Goal: Task Accomplishment & Management: Complete application form

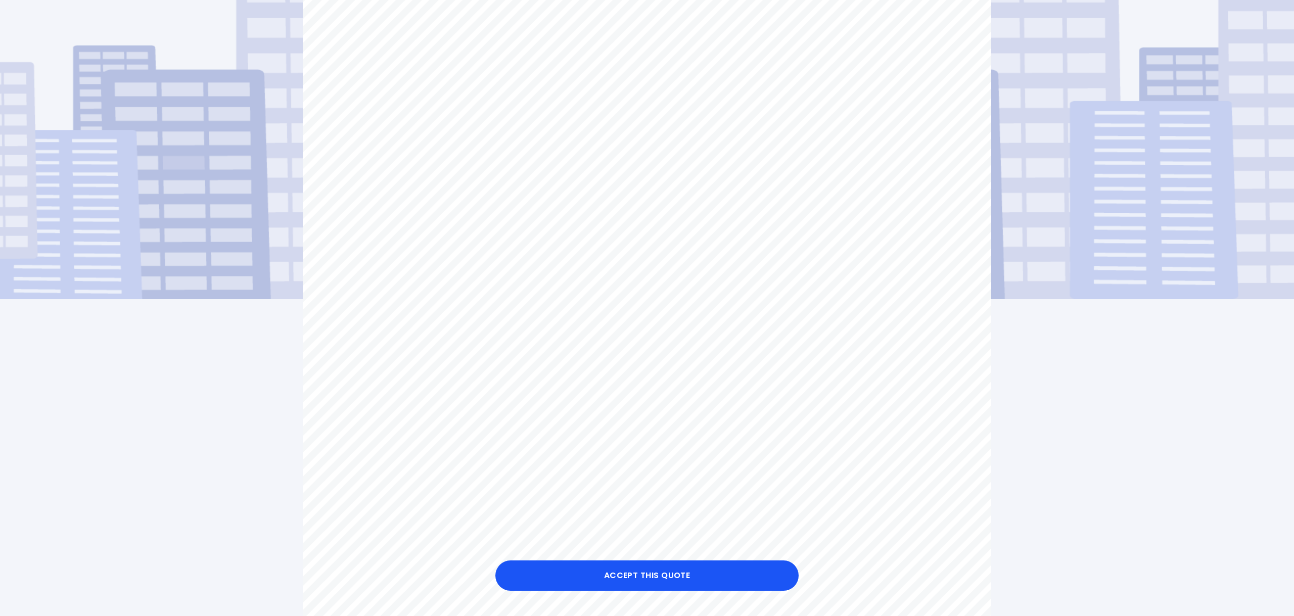
scroll to position [131, 0]
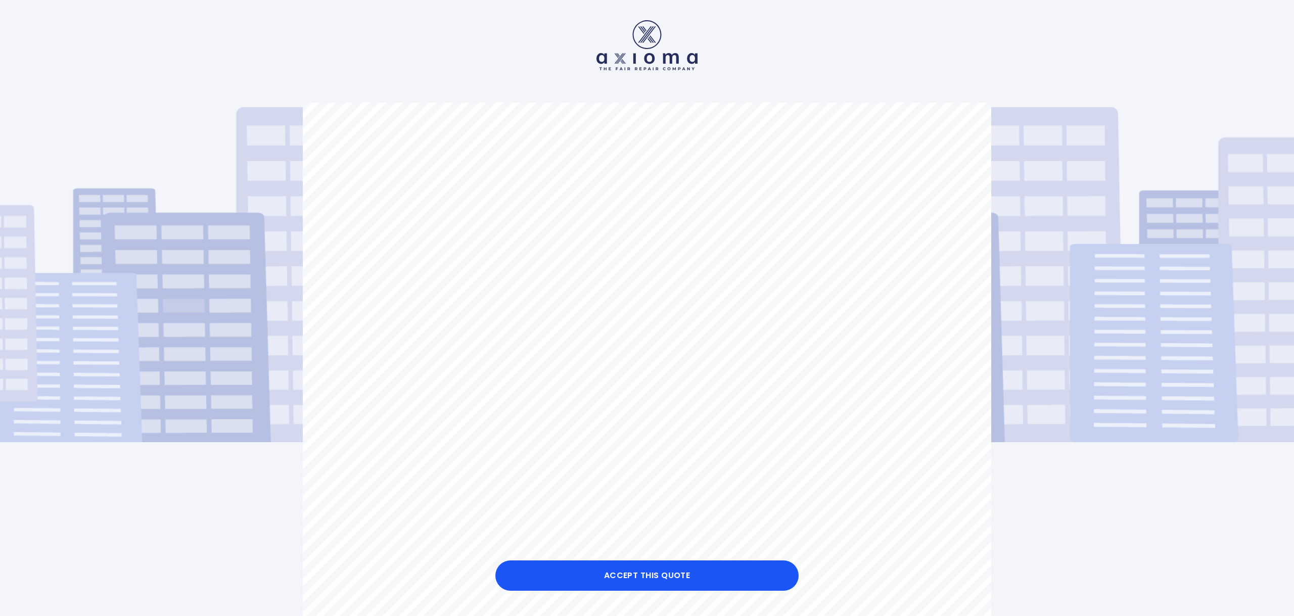
click at [648, 574] on button "Accept this Quote" at bounding box center [646, 575] width 303 height 30
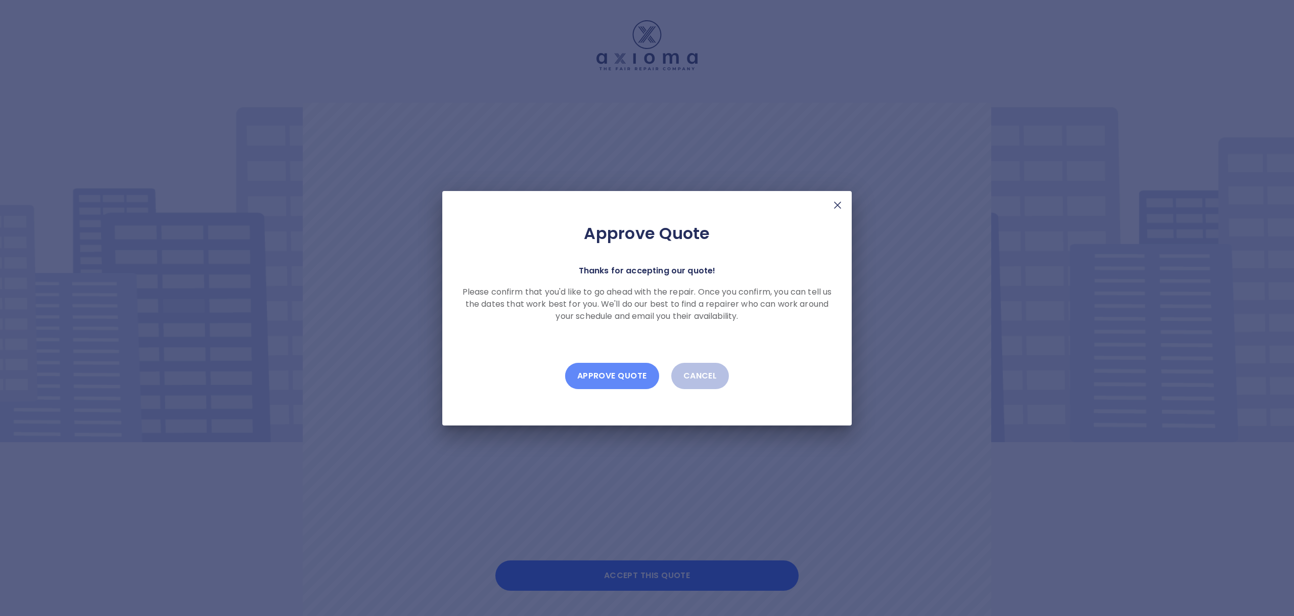
click at [611, 376] on button "Approve Quote" at bounding box center [612, 376] width 94 height 26
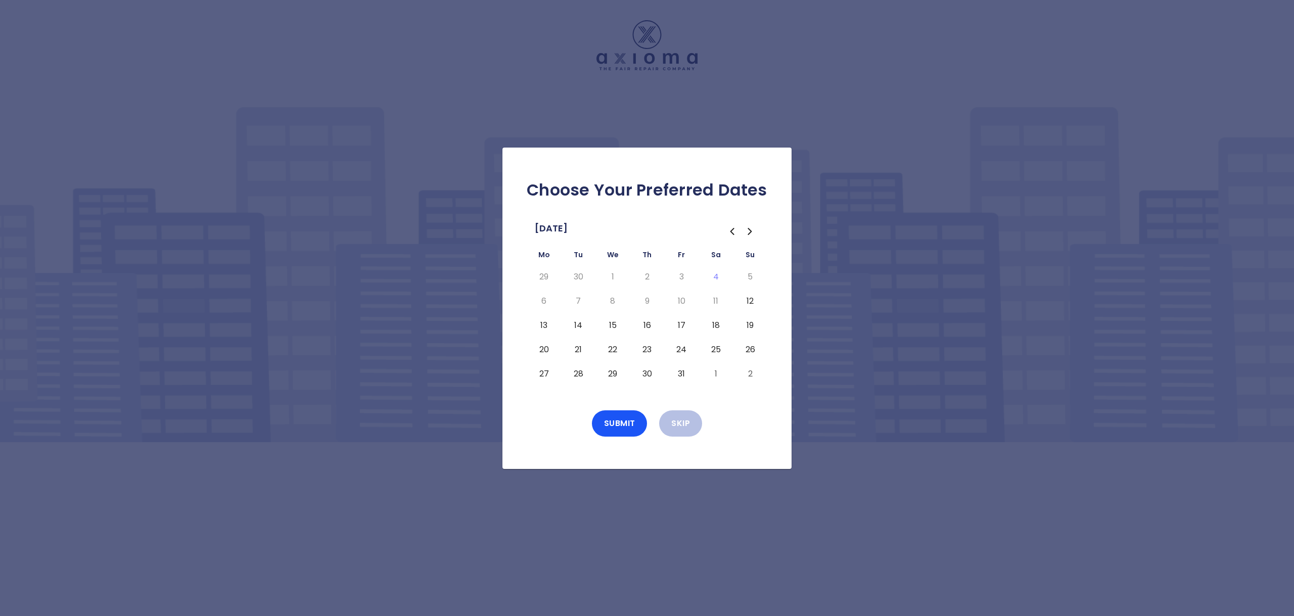
click at [646, 325] on button "16" at bounding box center [647, 325] width 18 height 16
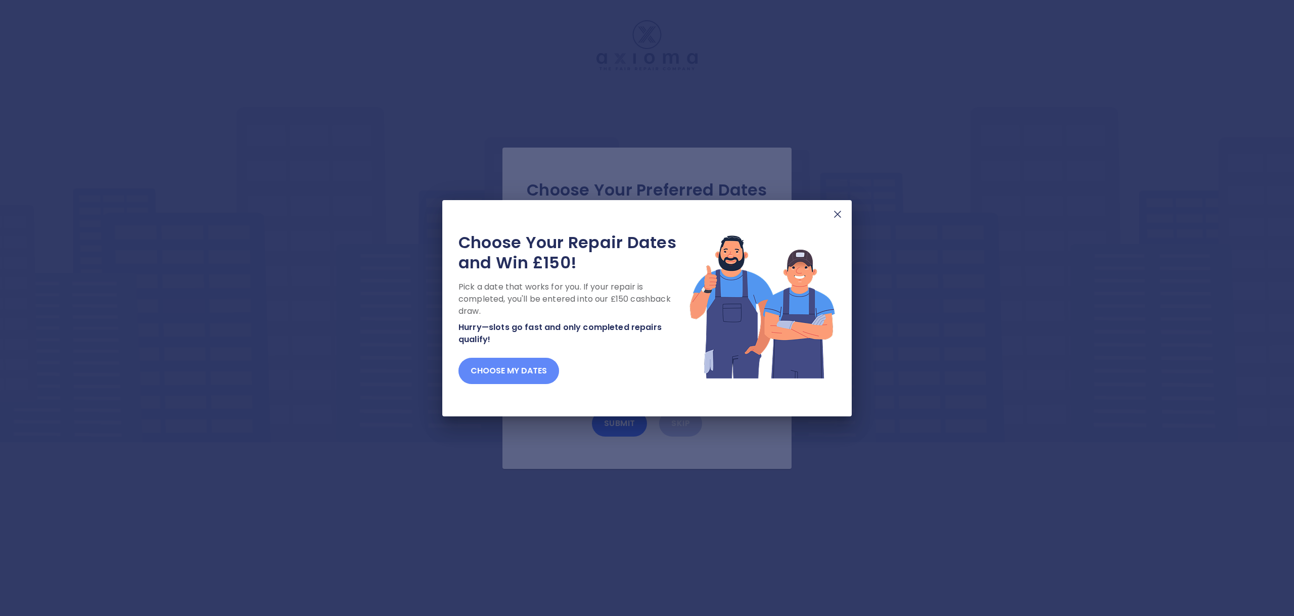
click at [523, 373] on button "Choose my dates" at bounding box center [508, 371] width 101 height 26
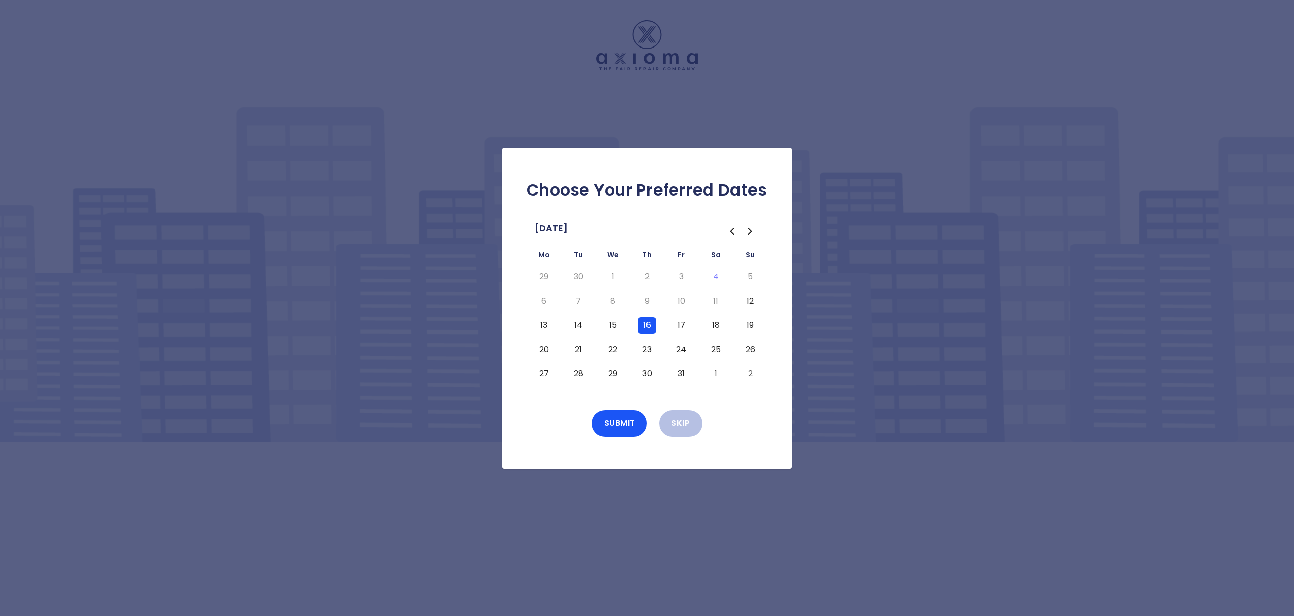
click at [626, 425] on button "Submit" at bounding box center [620, 423] width 56 height 26
